Goal: Find specific page/section: Find specific page/section

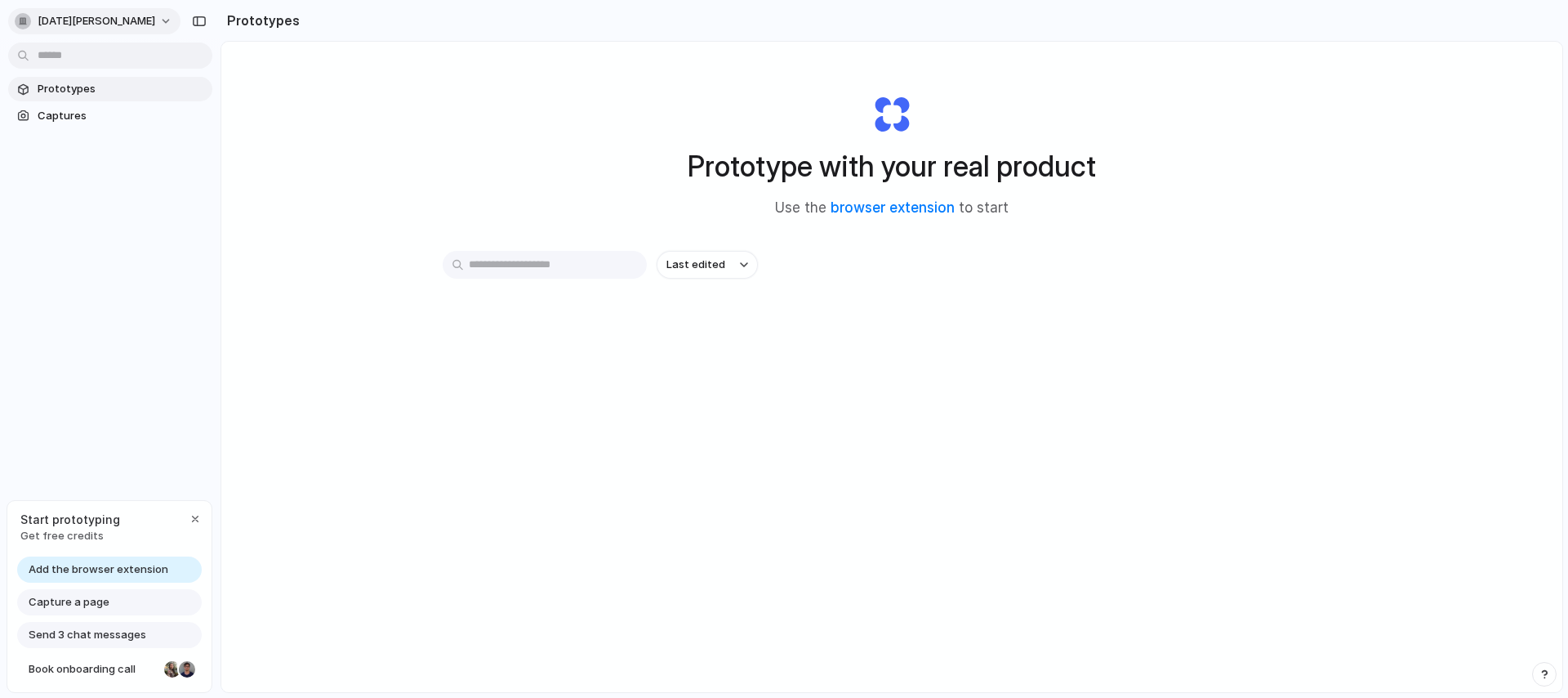
click at [103, 19] on span "[DATE][PERSON_NAME]" at bounding box center [96, 21] width 118 height 16
click at [439, 131] on div "Settings Invite members Change theme Sign out" at bounding box center [784, 349] width 1568 height 698
click at [110, 113] on span "Captures" at bounding box center [121, 116] width 168 height 16
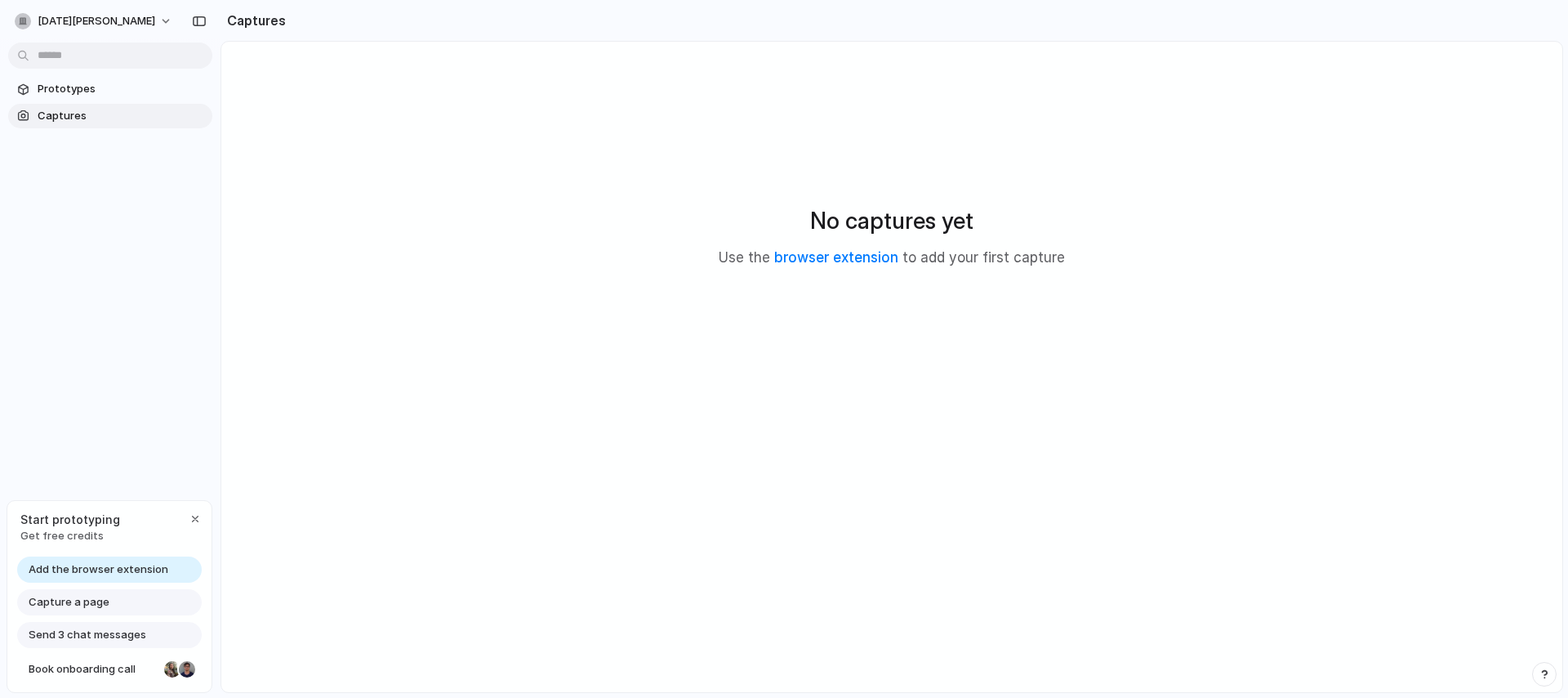
click at [150, 601] on div "Capture a page" at bounding box center [109, 602] width 184 height 26
click at [194, 517] on div "button" at bounding box center [195, 518] width 13 height 13
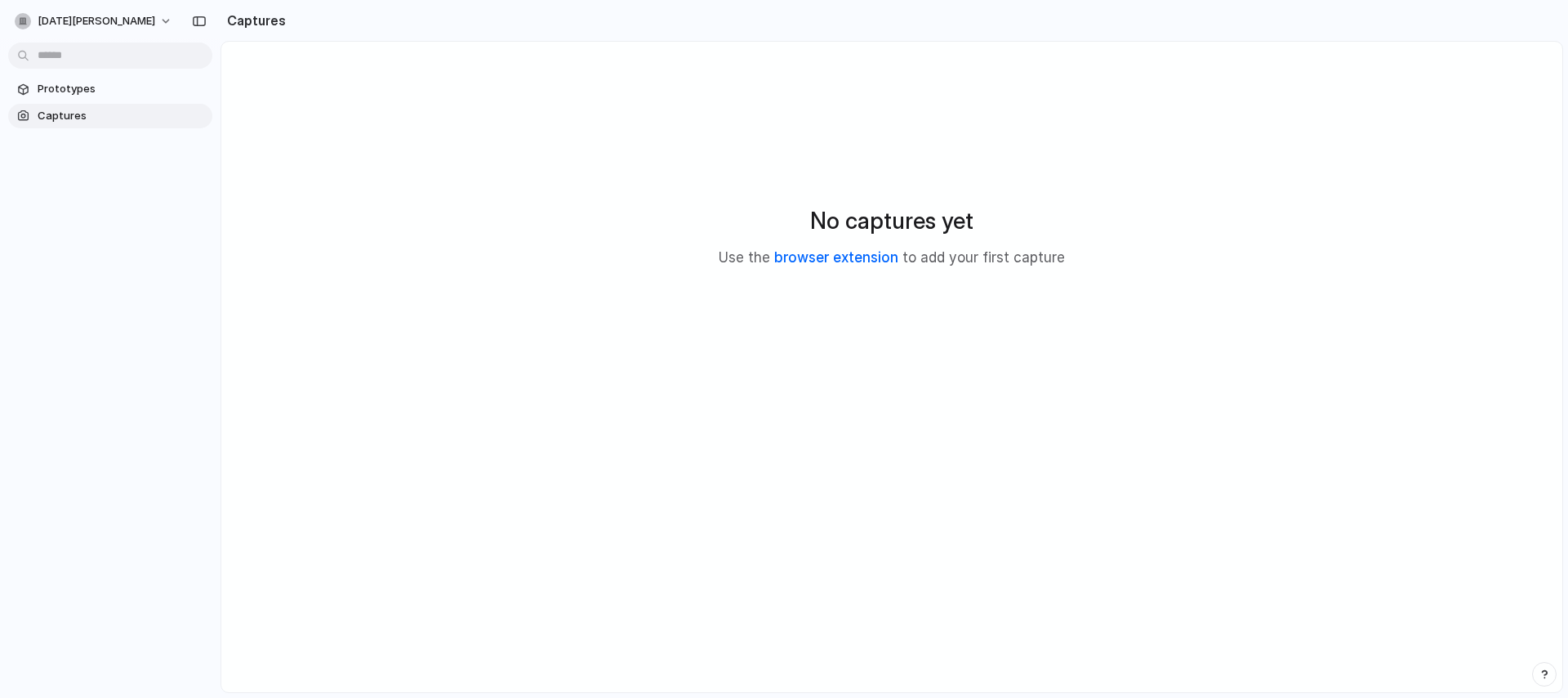
click at [857, 257] on link "browser extension" at bounding box center [836, 257] width 124 height 16
click at [201, 27] on button "button" at bounding box center [199, 21] width 26 height 26
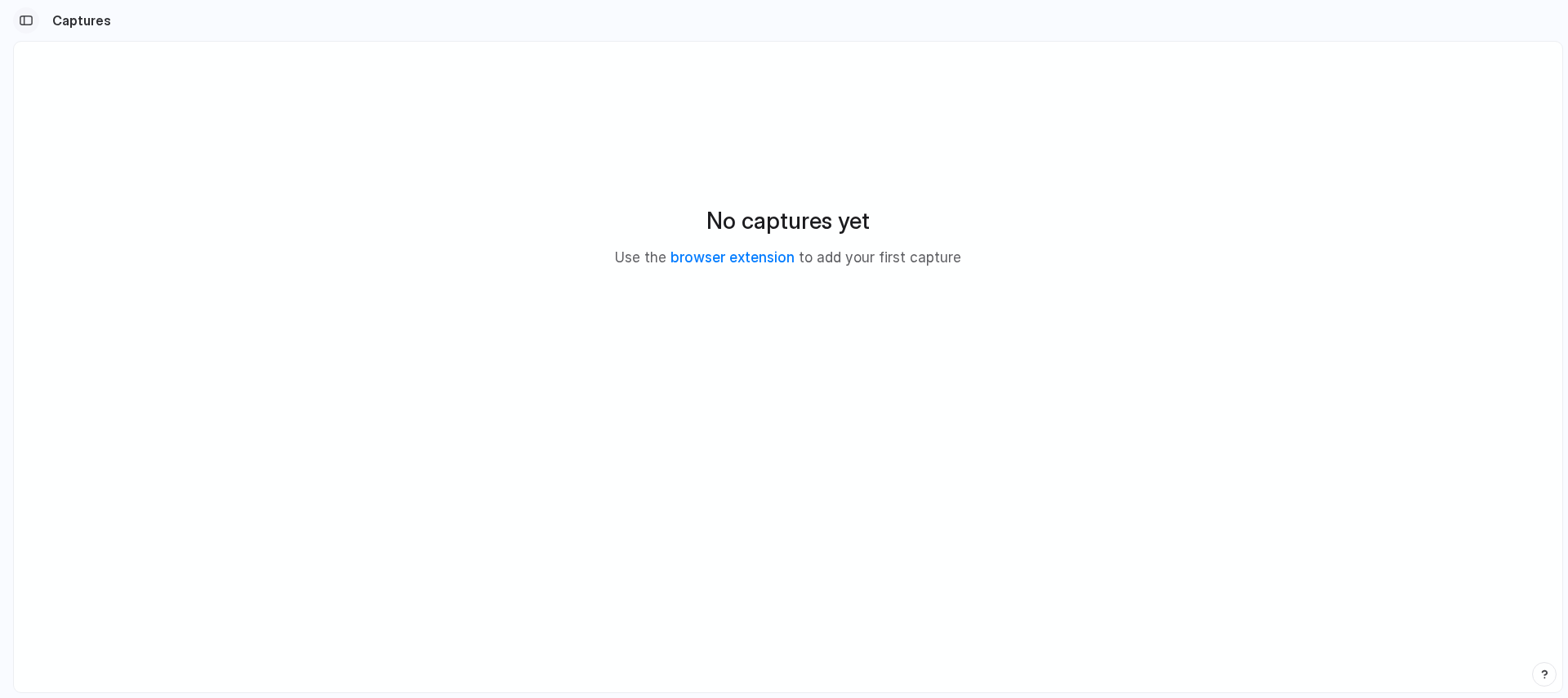
click at [28, 22] on div "button" at bounding box center [26, 20] width 15 height 12
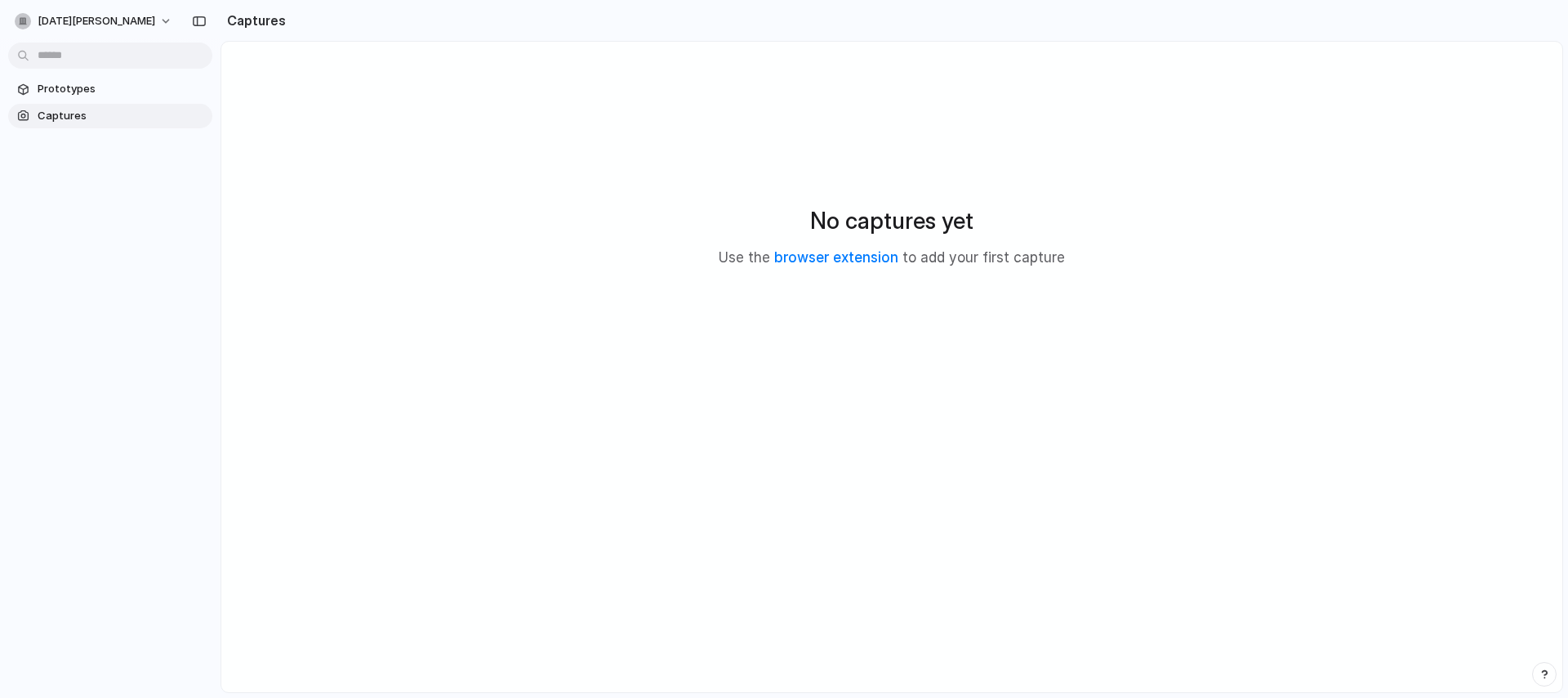
click at [309, 217] on div "No captures yet Use the browser extension to add your first capture" at bounding box center [891, 235] width 1302 height 349
click at [190, 16] on button "button" at bounding box center [199, 21] width 26 height 26
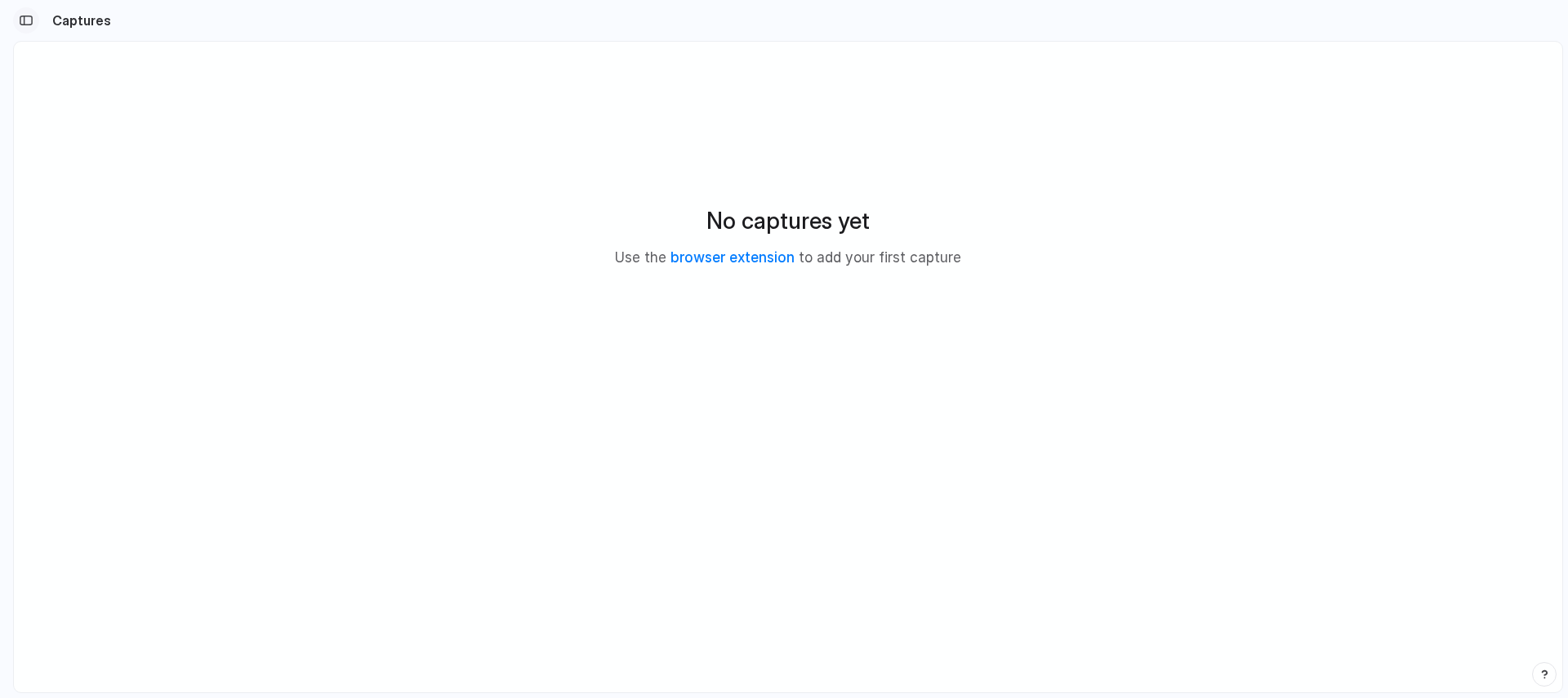
click at [26, 17] on div "button" at bounding box center [26, 20] width 15 height 12
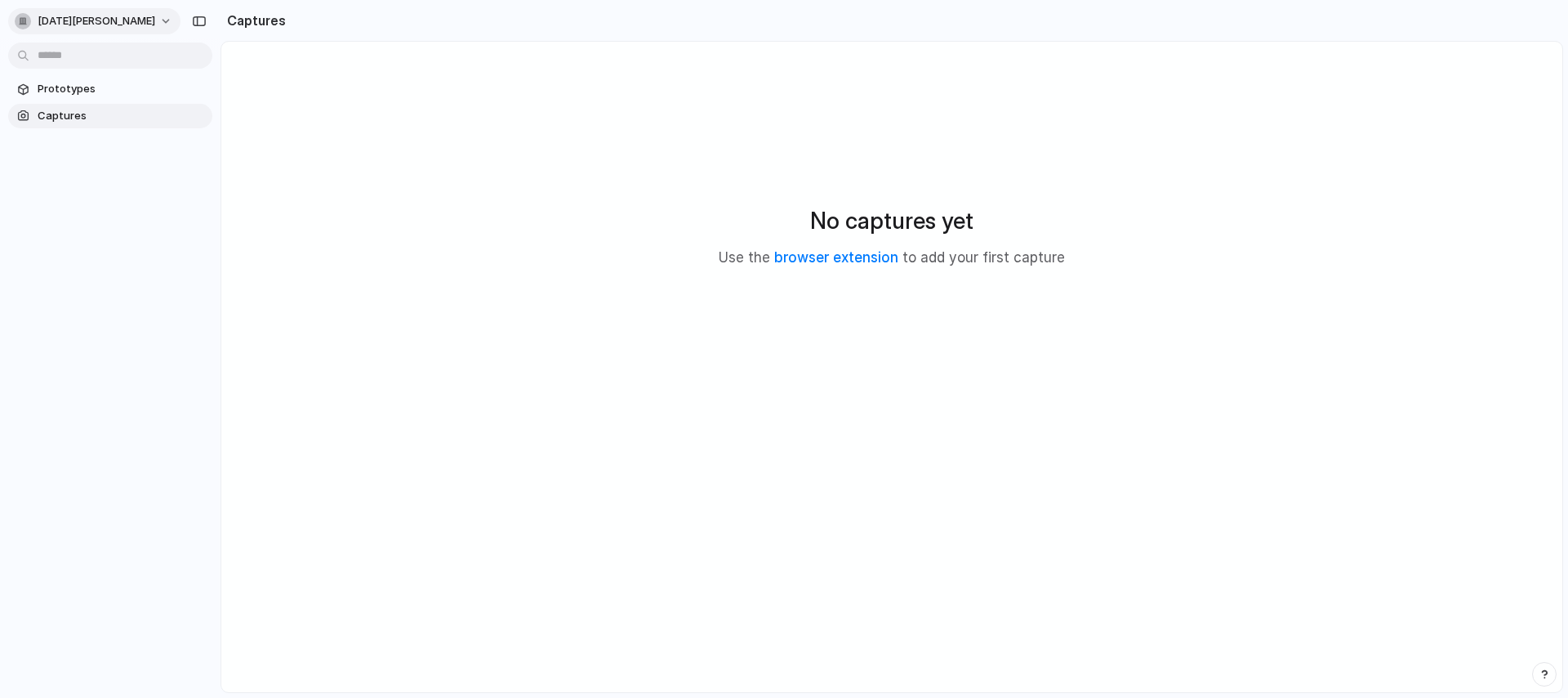
click at [114, 15] on button "[DATE][PERSON_NAME]" at bounding box center [94, 21] width 172 height 26
click at [338, 117] on div "Settings Invite members Change theme Sign out" at bounding box center [784, 349] width 1568 height 698
click at [384, 202] on div "No captures yet Use the browser extension to add your first capture" at bounding box center [891, 235] width 1302 height 349
click at [100, 89] on span "Prototypes" at bounding box center [121, 89] width 168 height 16
